Goal: Browse casually

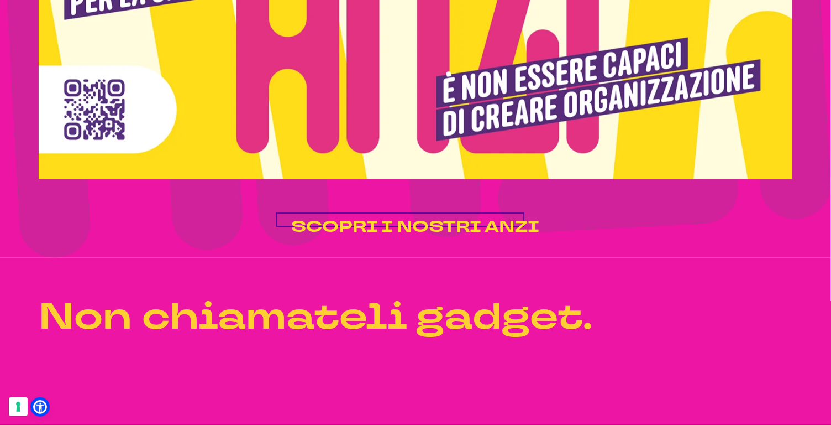
scroll to position [2229, 0]
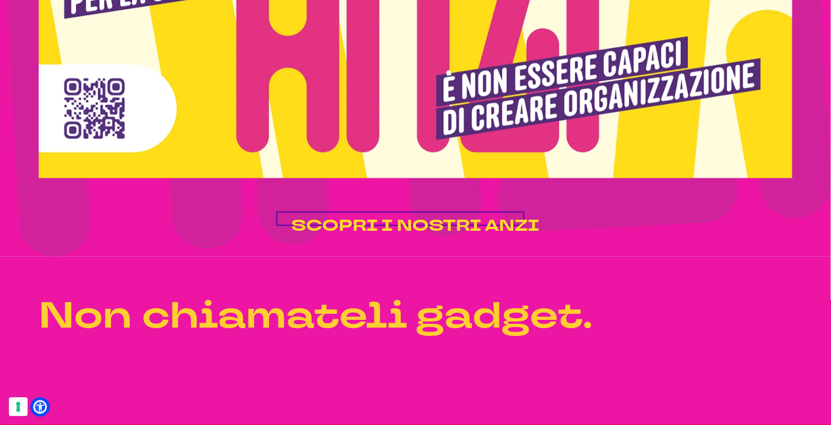
click at [409, 236] on span "SCOPRI I NOSTRI ANZI" at bounding box center [416, 226] width 248 height 22
